Goal: Information Seeking & Learning: Find specific page/section

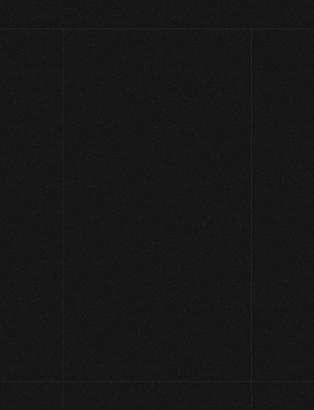
scroll to position [23, 0]
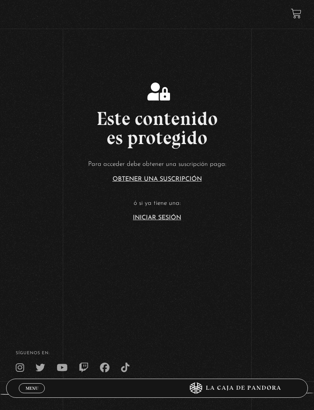
click at [143, 221] on link "Iniciar Sesión" at bounding box center [157, 218] width 48 height 6
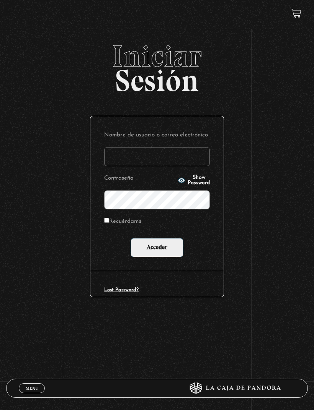
type input "kmariagarita0@gmail.com"
click at [157, 249] on input "Acceder" at bounding box center [156, 247] width 53 height 19
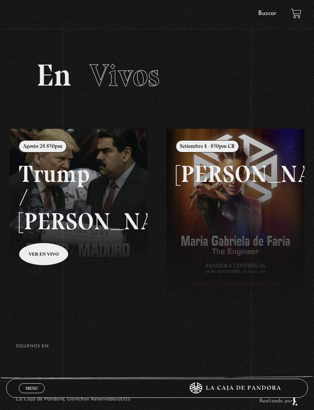
click at [269, 16] on link "Buscar" at bounding box center [267, 13] width 18 height 6
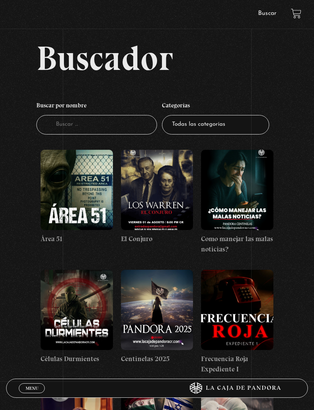
click at [132, 122] on input "Buscador" at bounding box center [96, 125] width 120 height 20
type input "Mi mas"
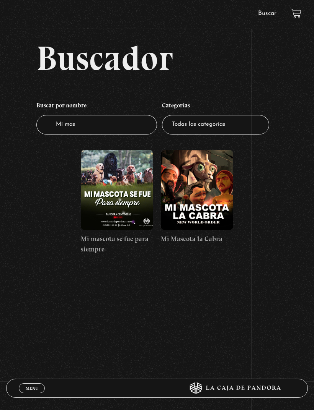
click at [213, 185] on figure at bounding box center [197, 190] width 72 height 80
